Goal: Task Accomplishment & Management: Manage account settings

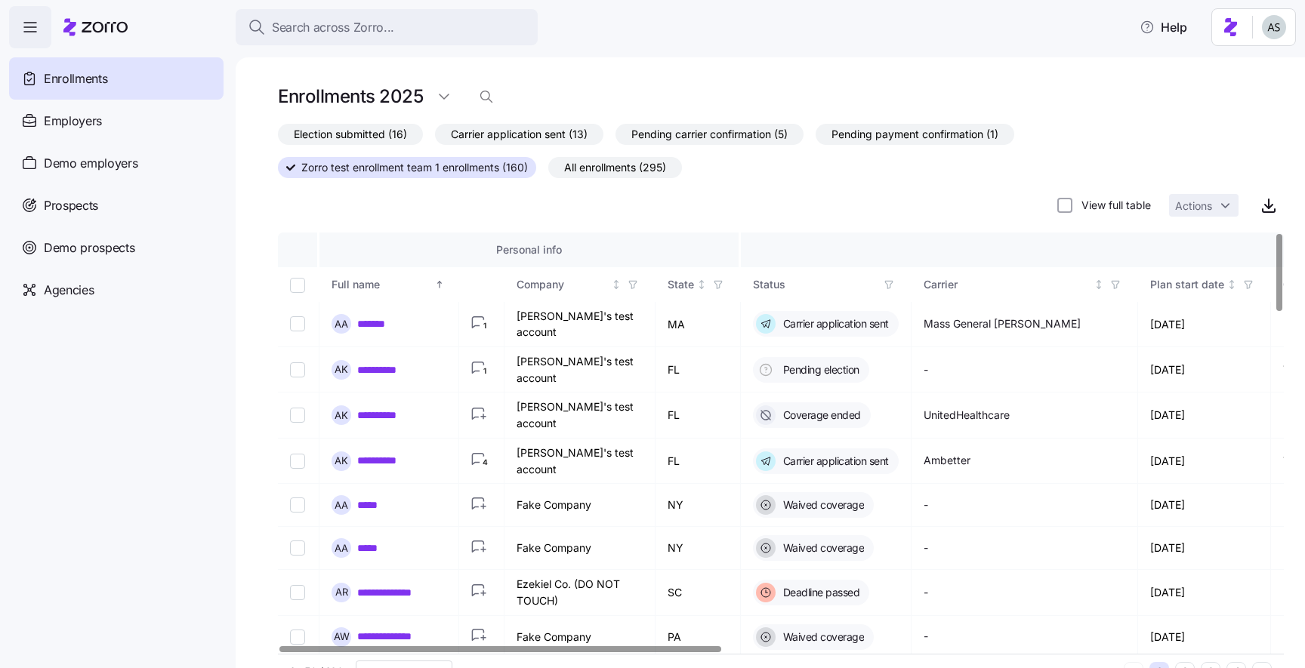
click at [522, 205] on div "Election submitted (16) Carrier application sent (13) Pending carrier confirmat…" at bounding box center [781, 172] width 1006 height 97
click at [366, 137] on span "Election submitted (16)" at bounding box center [350, 135] width 113 height 20
click at [278, 138] on input "Election submitted (16)" at bounding box center [278, 138] width 0 height 0
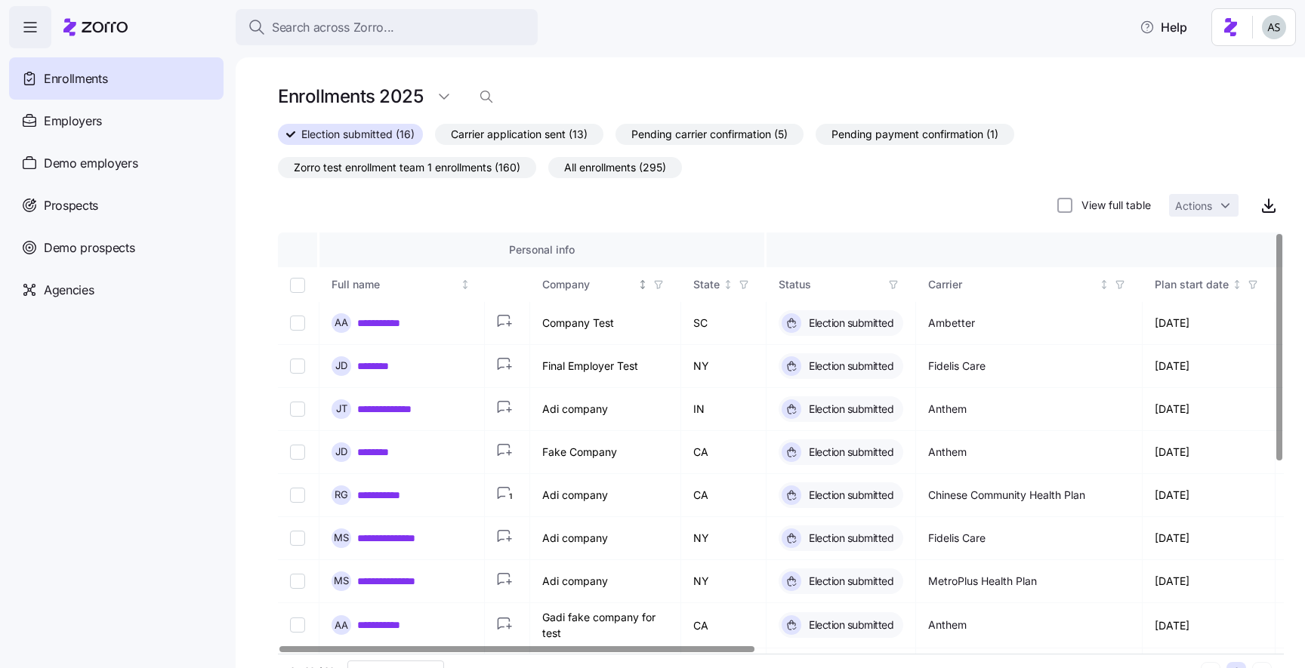
click at [661, 285] on icon "button" at bounding box center [658, 284] width 11 height 11
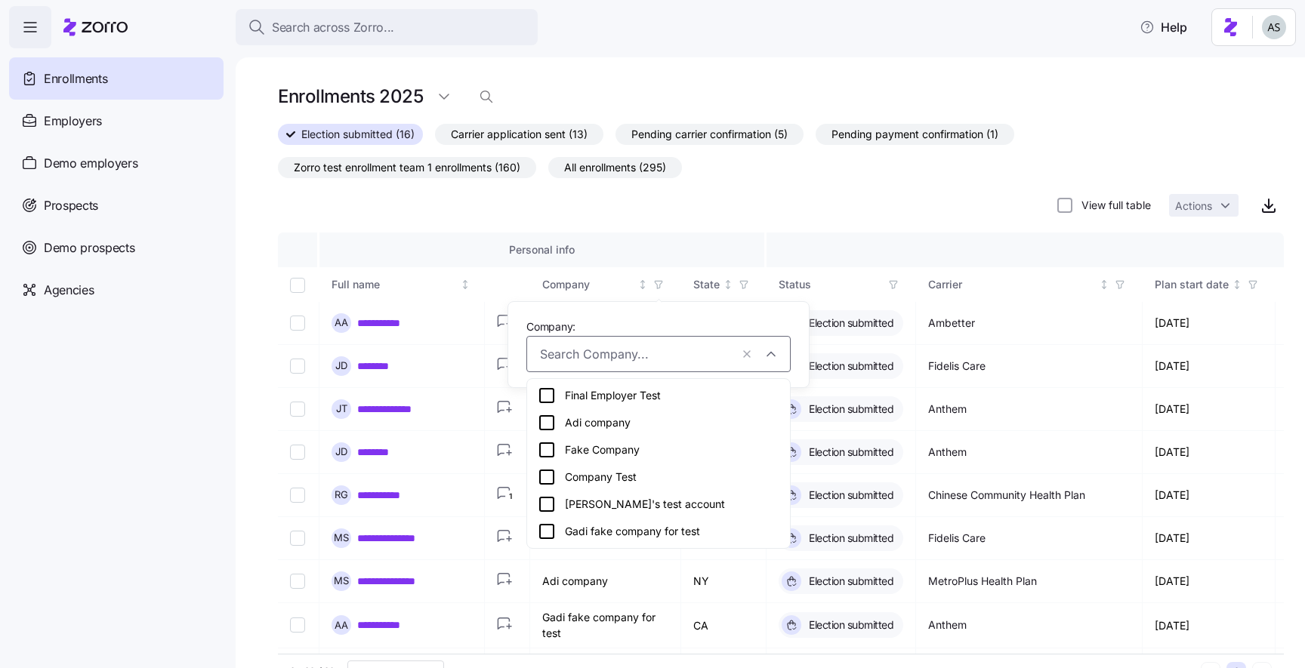
click at [606, 356] on input "Company:" at bounding box center [635, 354] width 190 height 20
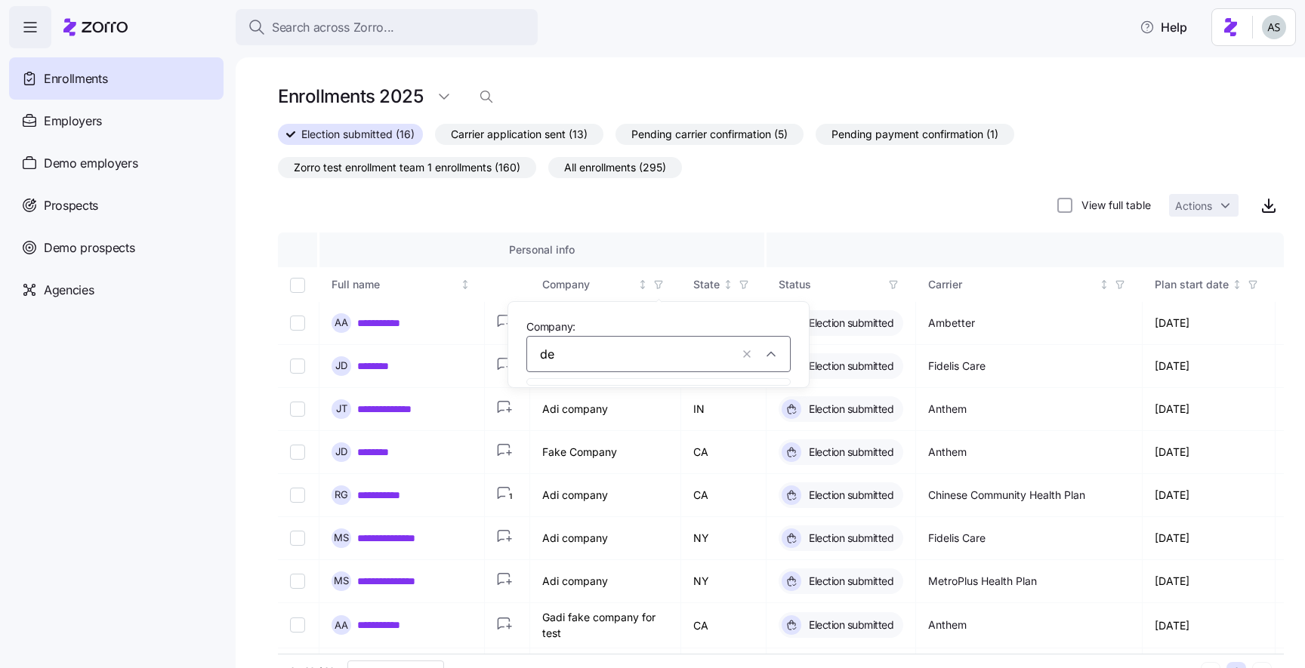
type input "d"
click at [559, 196] on div "Election submitted (16) Carrier application sent (13) Pending carrier confirmat…" at bounding box center [781, 172] width 1006 height 97
